Goal: Transaction & Acquisition: Purchase product/service

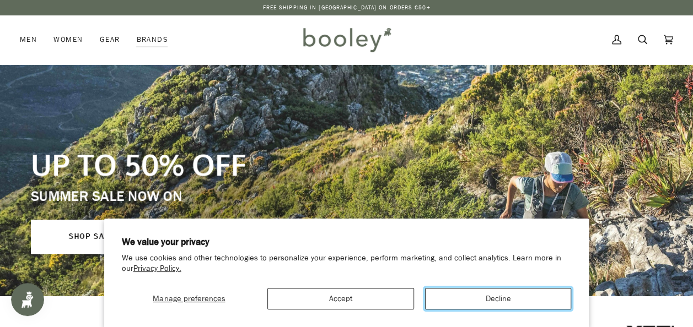
click at [461, 306] on button "Decline" at bounding box center [498, 298] width 147 height 21
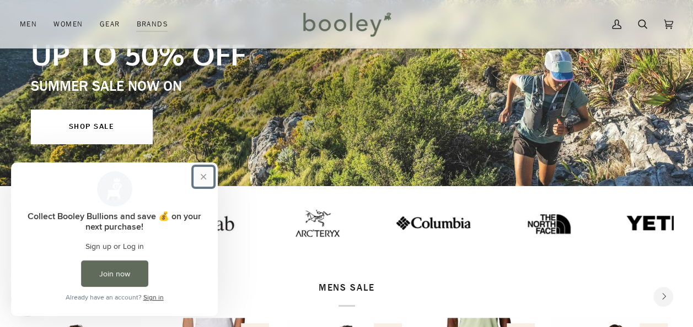
click at [205, 175] on button "Close prompt" at bounding box center [203, 177] width 20 height 20
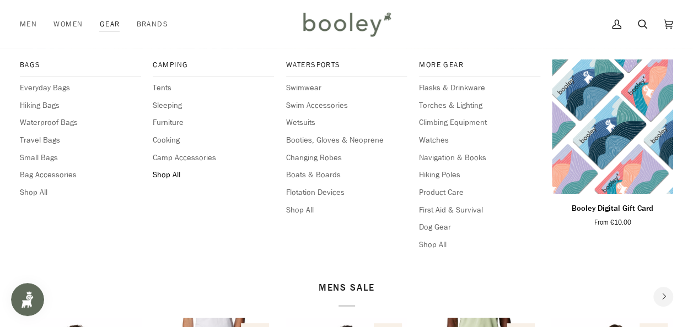
click at [173, 170] on span "Shop All" at bounding box center [213, 175] width 121 height 12
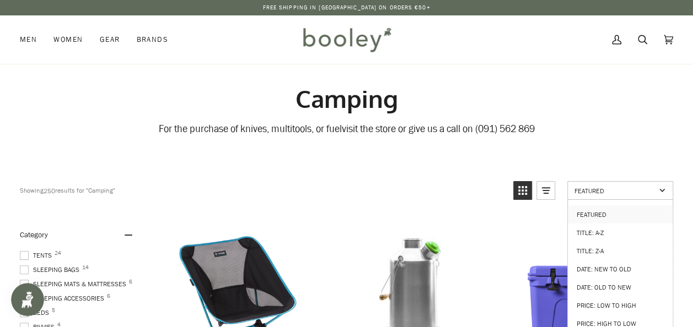
click at [598, 194] on span "Featured" at bounding box center [614, 190] width 81 height 9
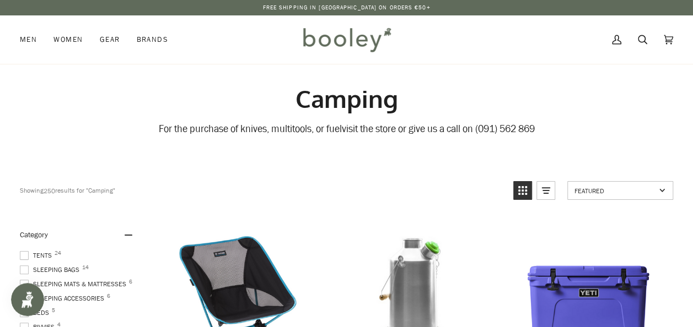
click at [598, 188] on span "Featured" at bounding box center [614, 190] width 81 height 9
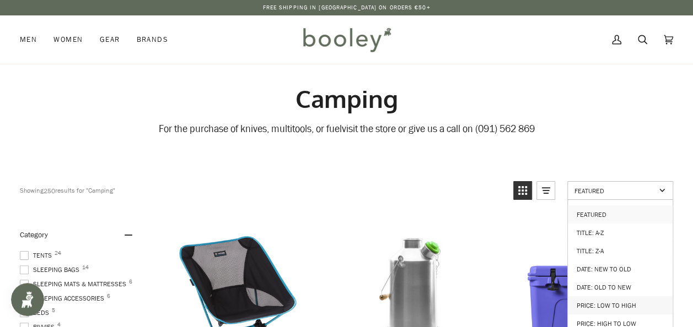
click at [619, 302] on link "Price: Low to High" at bounding box center [619, 305] width 105 height 18
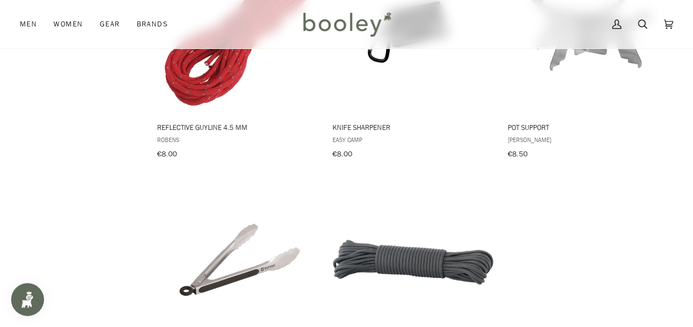
scroll to position [1598, 0]
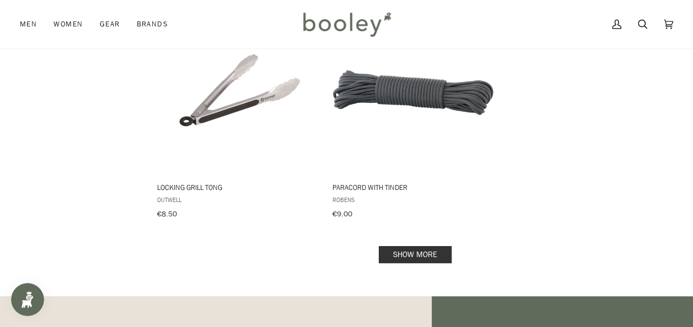
click at [424, 246] on link "Show more" at bounding box center [414, 254] width 73 height 17
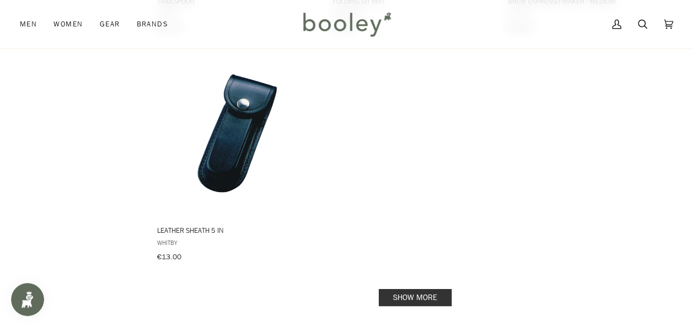
scroll to position [3140, 0]
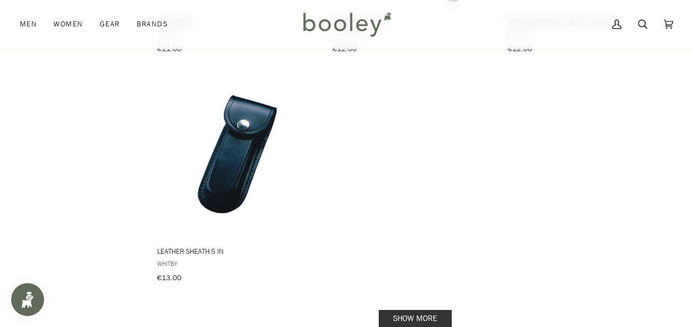
click at [407, 310] on link "Show more" at bounding box center [414, 318] width 73 height 17
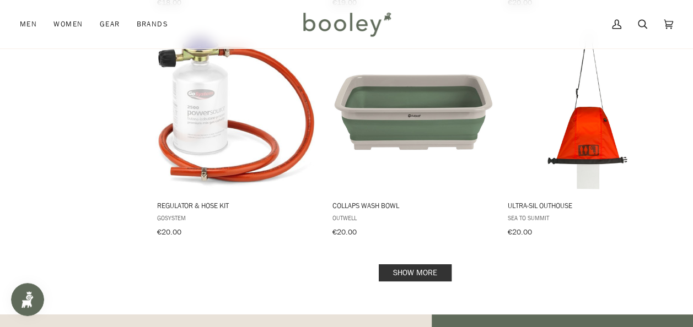
scroll to position [4683, 0]
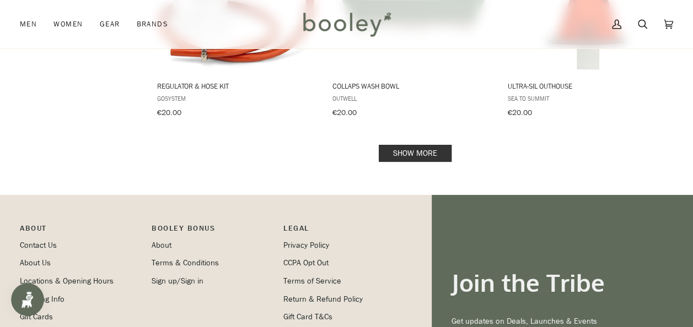
click at [429, 145] on link "Show more" at bounding box center [414, 153] width 73 height 17
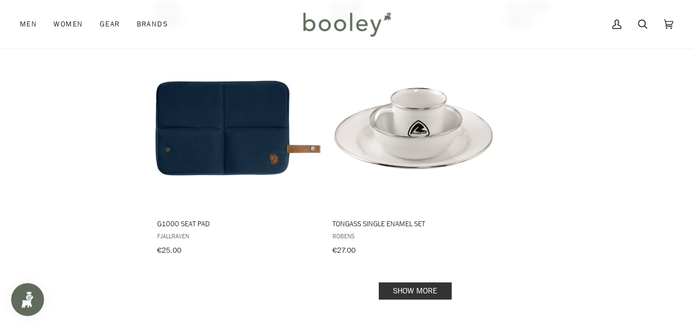
scroll to position [6170, 0]
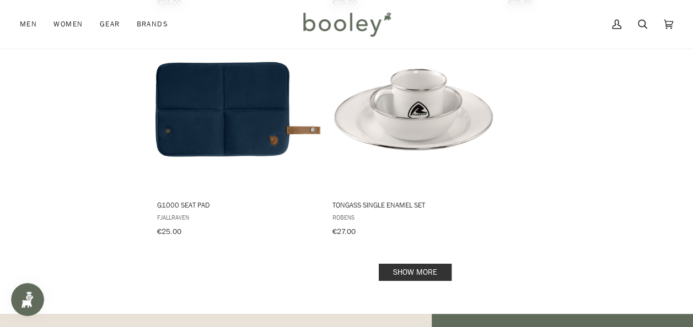
click at [419, 264] on link "Show more" at bounding box center [414, 272] width 73 height 17
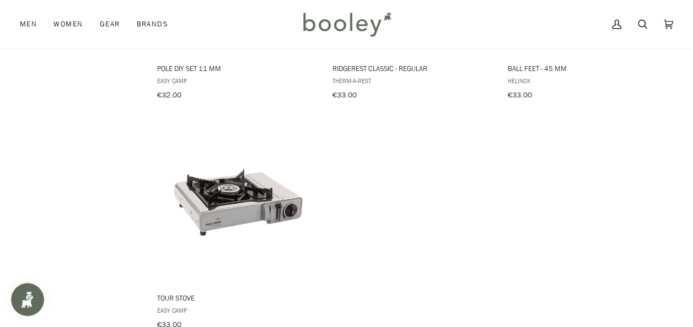
scroll to position [7713, 0]
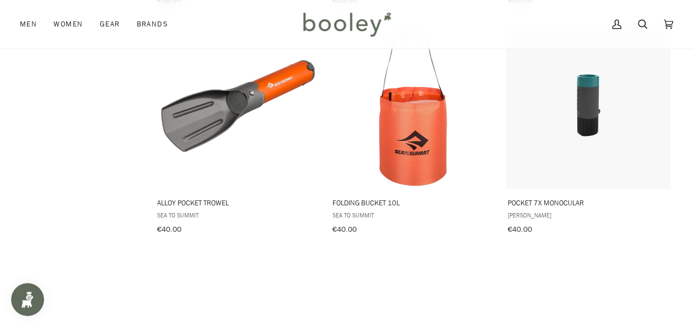
scroll to position [9090, 0]
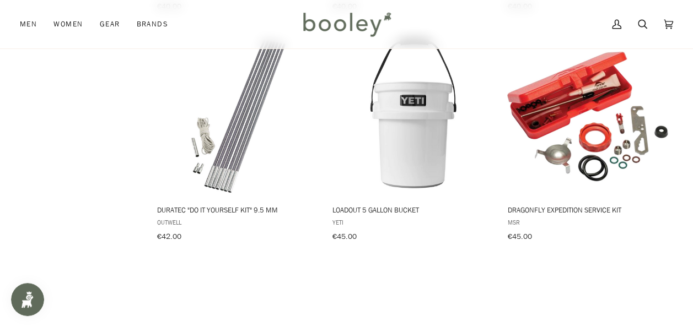
scroll to position [9311, 0]
